Goal: Book appointment/travel/reservation

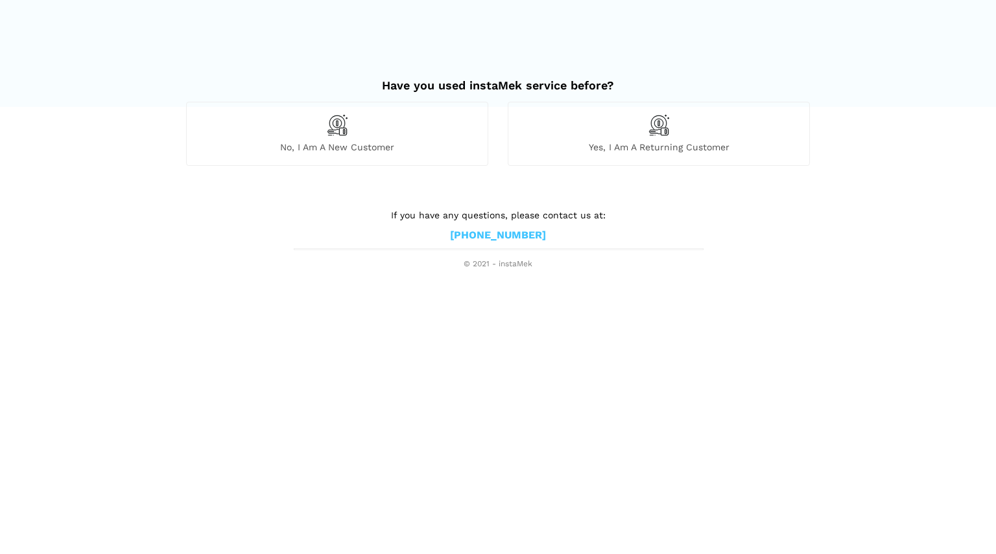
click at [337, 126] on img at bounding box center [337, 125] width 22 height 22
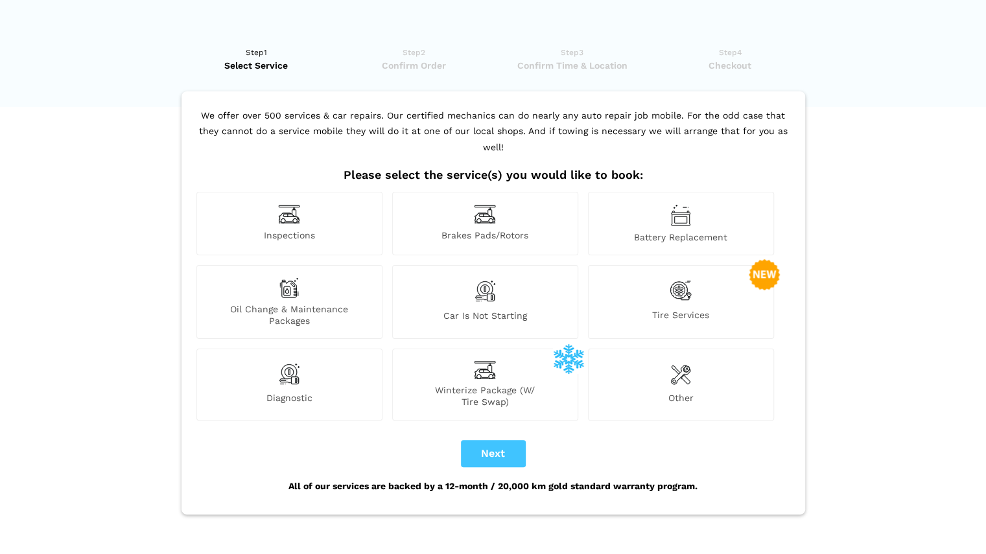
click at [289, 207] on img at bounding box center [289, 214] width 22 height 20
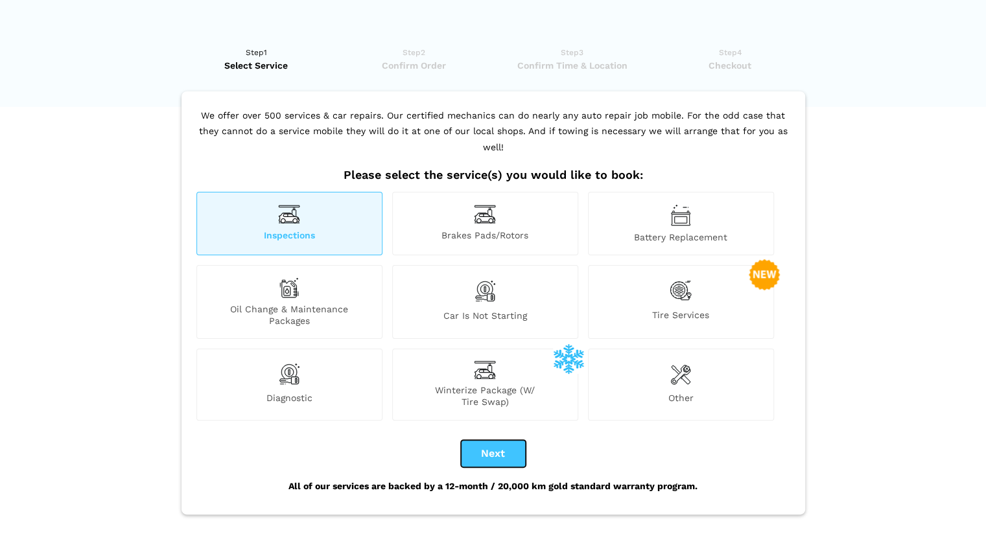
click at [501, 440] on button "Next" at bounding box center [493, 453] width 65 height 27
checkbox input "true"
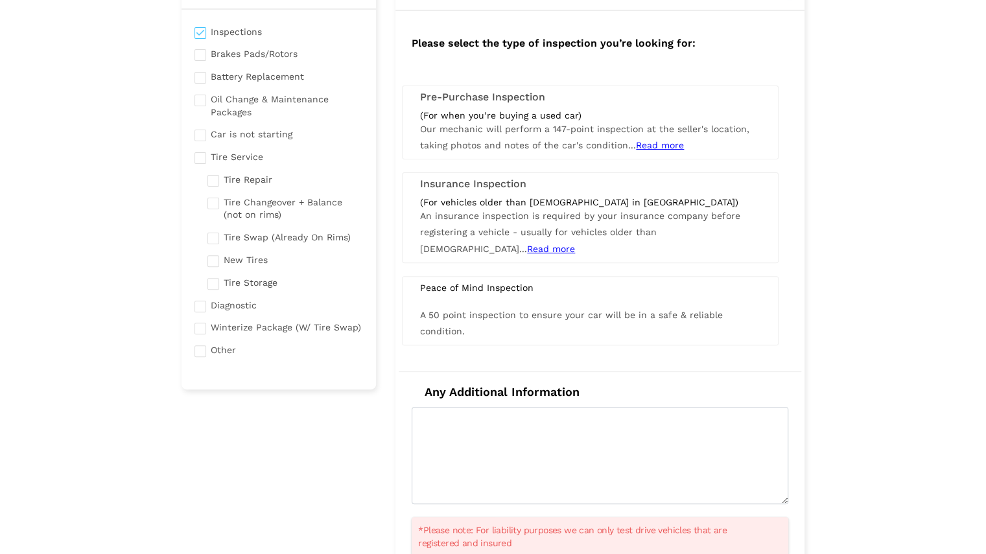
scroll to position [119, 0]
click at [523, 129] on span "Our mechanic will perform a 147-point inspection at the seller's location, taki…" at bounding box center [584, 136] width 329 height 27
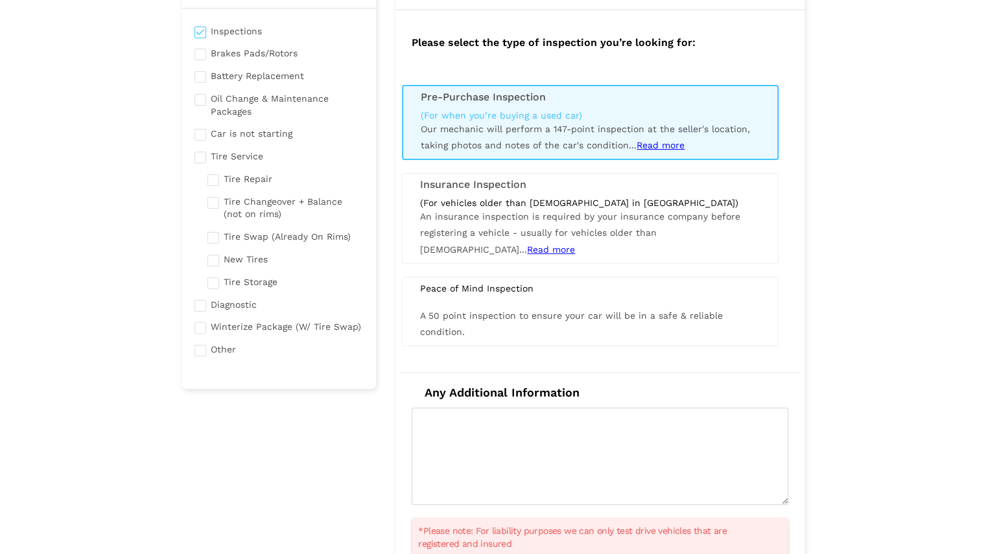
click at [523, 129] on span "Our mechanic will perform a 147-point inspection at the seller's location, taki…" at bounding box center [585, 137] width 329 height 27
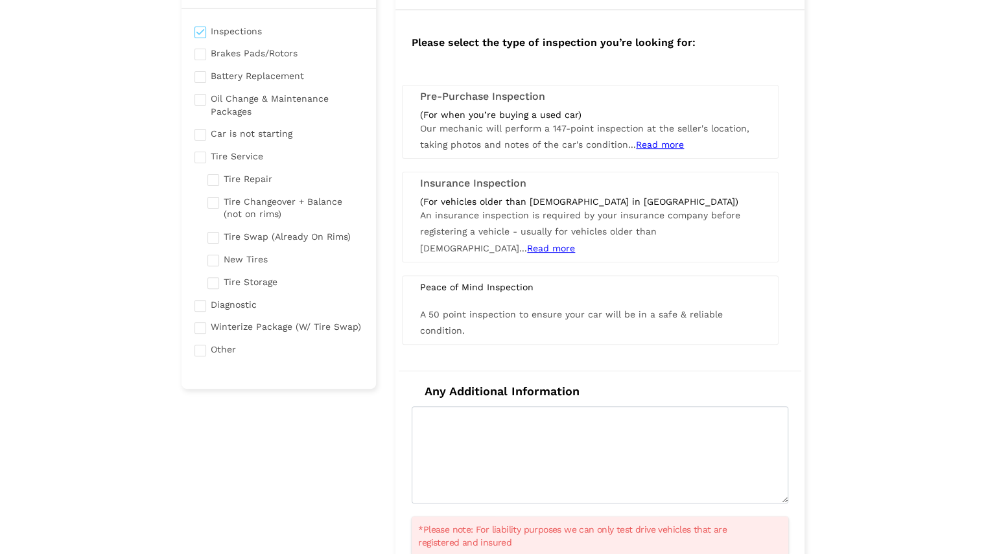
click at [517, 86] on div "Pre-Purchase Inspection (For when you’re buying a used car) Our mechanic will p…" at bounding box center [590, 122] width 377 height 74
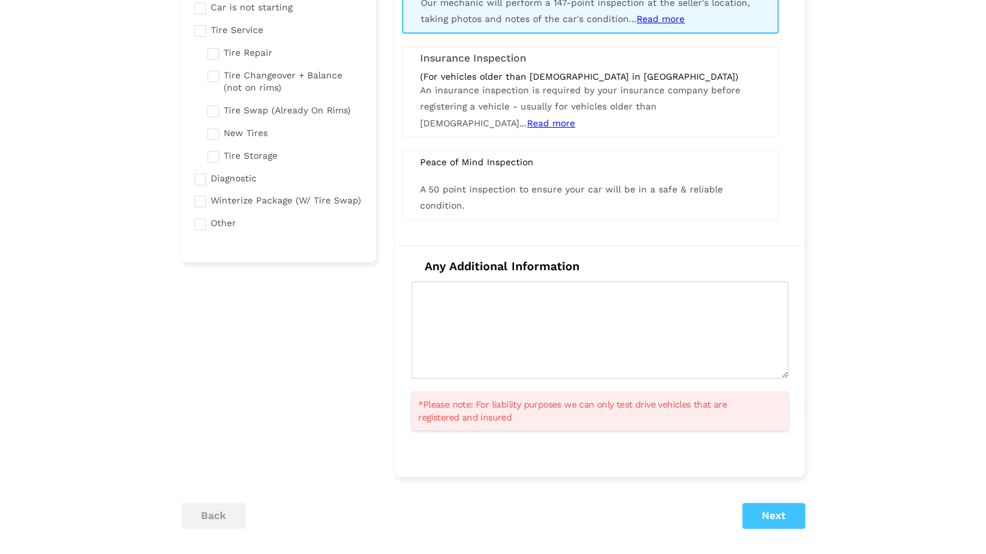
scroll to position [246, 0]
click at [764, 515] on button "Next" at bounding box center [773, 516] width 63 height 26
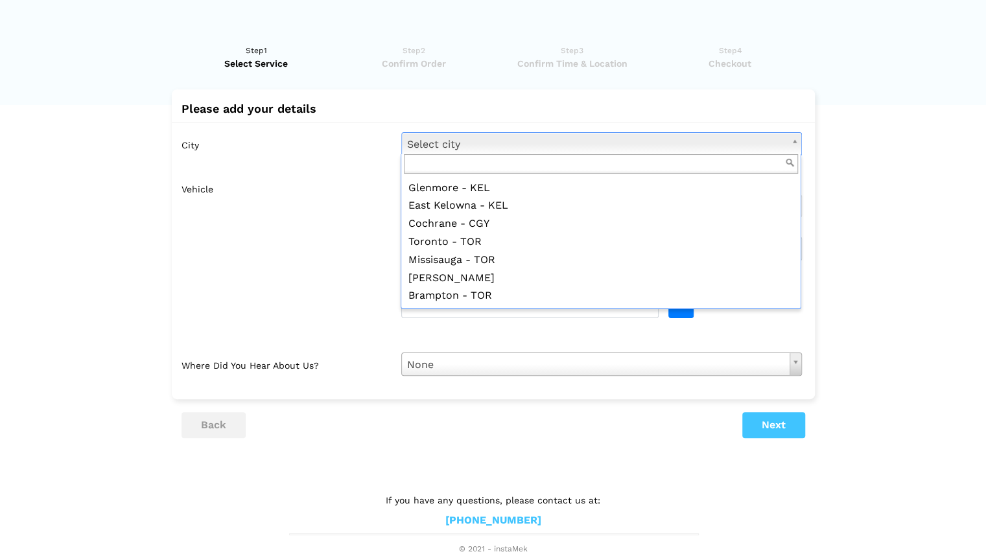
scroll to position [952, 0]
